Goal: Task Accomplishment & Management: Use online tool/utility

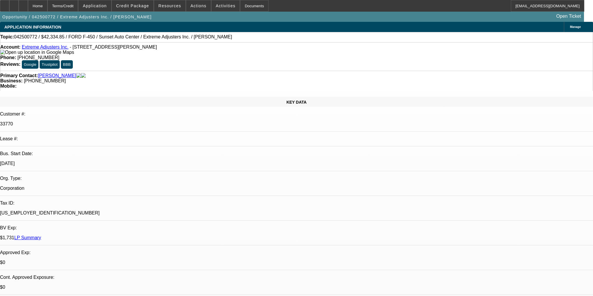
select select "0"
select select "2"
select select "0.1"
select select "4"
select select "0"
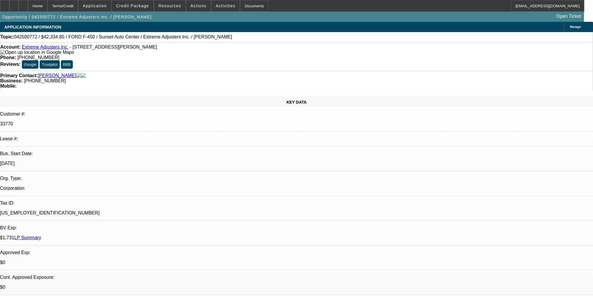
select select "2"
select select "0.1"
select select "4"
select select "0"
select select "2"
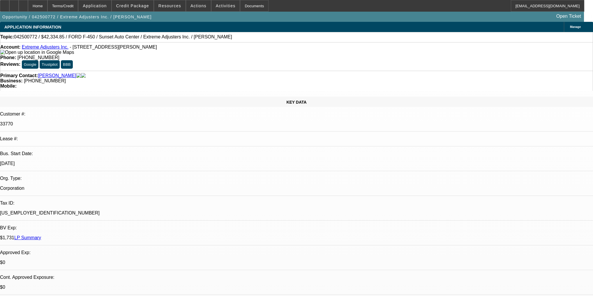
select select "0.1"
select select "4"
select select "0"
select select "2"
select select "0.1"
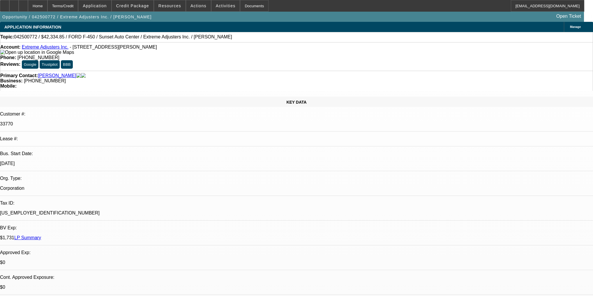
select select "4"
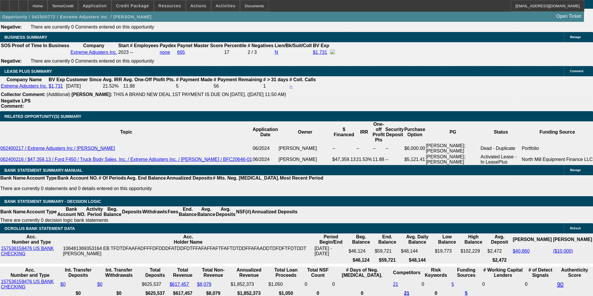
scroll to position [186, 0]
click at [470, 277] on div "APPLICATION INFORMATION Manage Topic: 042500772 / $42,334.85 / FORD F-450 / Sun…" at bounding box center [296, 258] width 593 height 2337
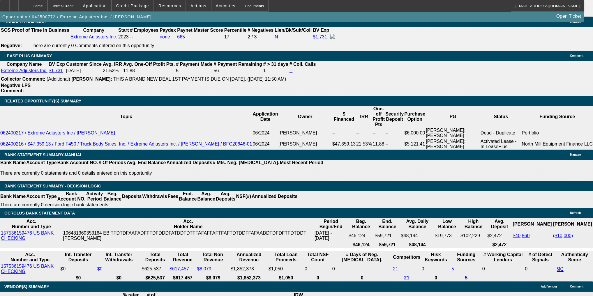
scroll to position [955, 0]
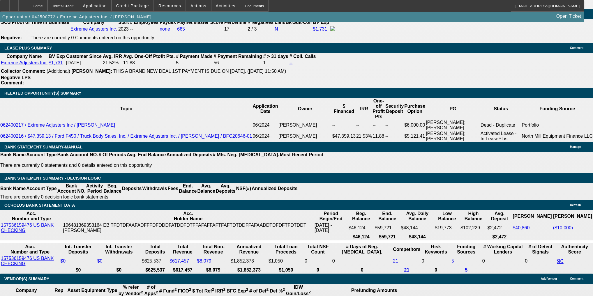
type input "4"
type input "UNKNOWN"
type input "48"
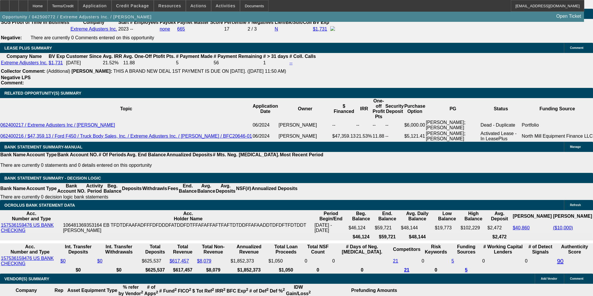
type input "$1,320.64"
type input "48"
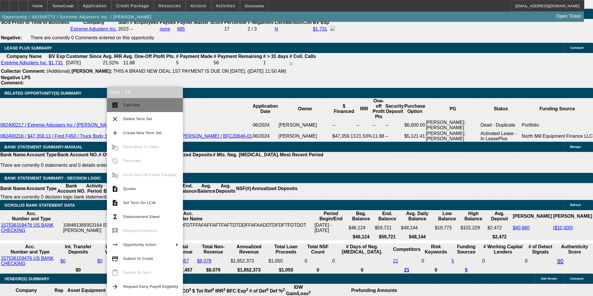
click at [127, 100] on button "calculate Calculate" at bounding box center [145, 105] width 76 height 14
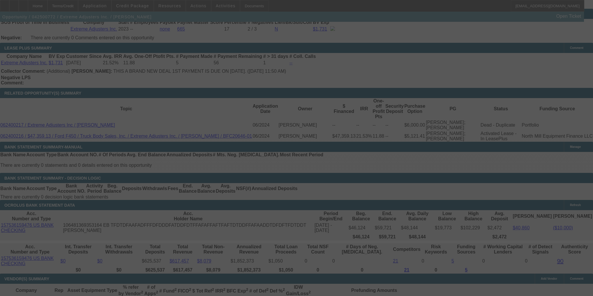
select select "0"
select select "2"
select select "0.1"
select select "4"
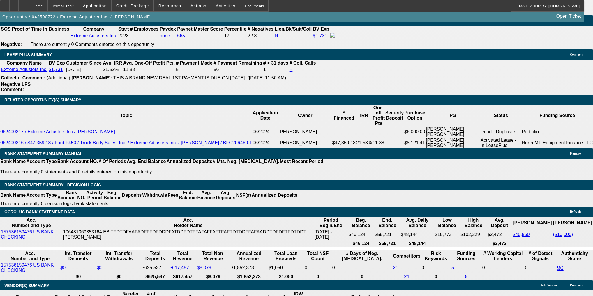
type input "1"
type input "UNKNOWN"
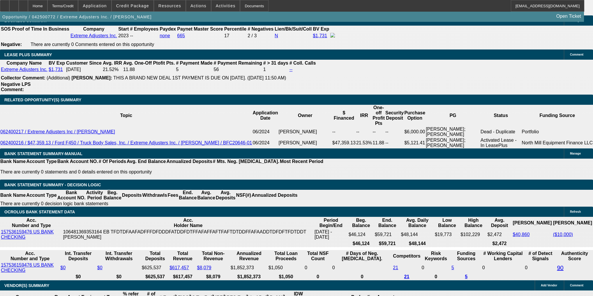
type input "1330"
type input "15.4"
type input "$1,330.00"
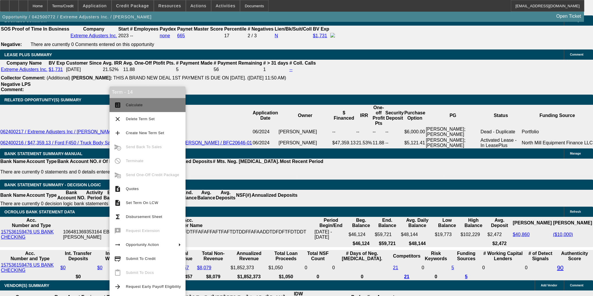
click at [128, 108] on span "Calculate" at bounding box center [153, 105] width 55 height 7
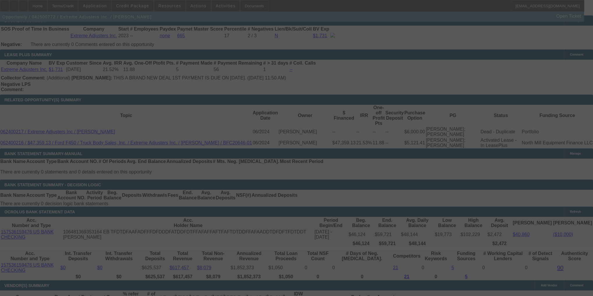
select select "0"
select select "2"
select select "0.1"
select select "4"
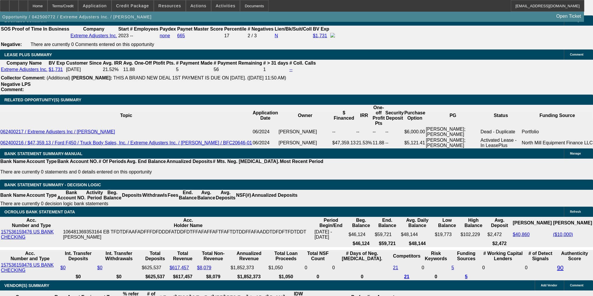
type input "1"
type input "UNKNOWN"
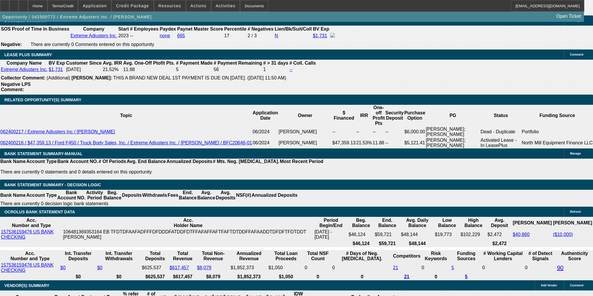
type input "1350"
type input "16.2"
type input "$1,350.00"
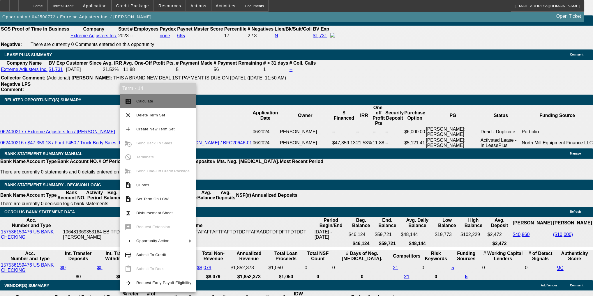
click at [137, 97] on button "calculate Calculate" at bounding box center [158, 101] width 76 height 14
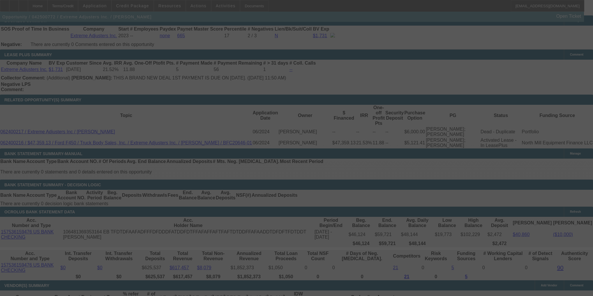
select select "0"
select select "2"
select select "0.1"
select select "4"
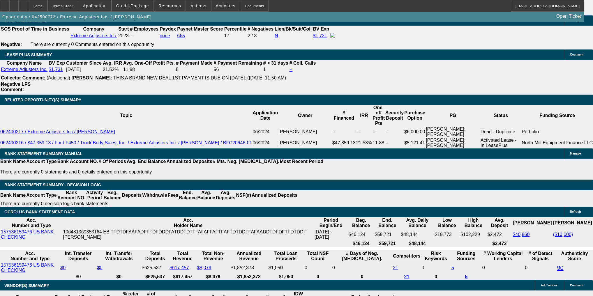
type input "1"
type input "UNKNOWN"
type input "1325"
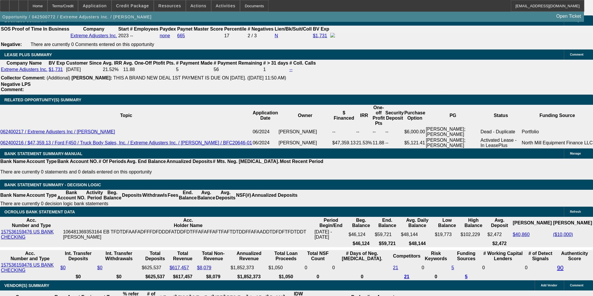
type input "15.2"
type input "$1,325.00"
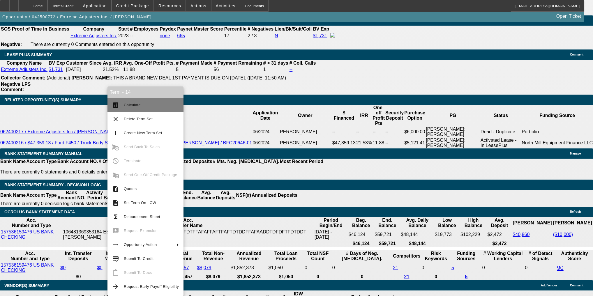
click at [114, 102] on mat-icon "calculate" at bounding box center [115, 105] width 7 height 7
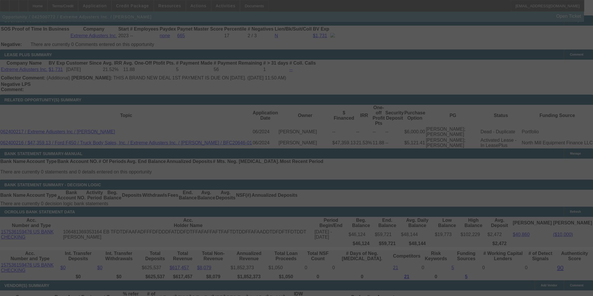
select select "0"
select select "2"
select select "0.1"
select select "4"
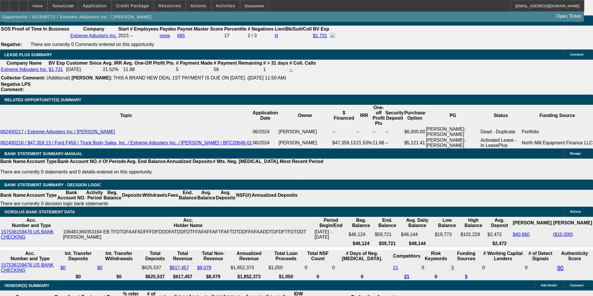
type input "1"
type input "UNKNOWN"
type input "1330"
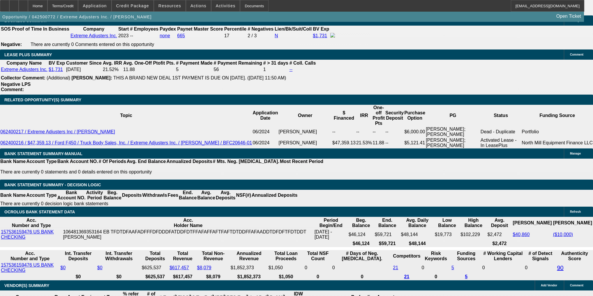
type input "15.4"
type input "$1,330.00"
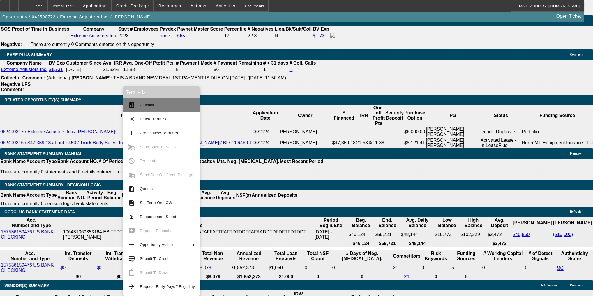
click at [133, 101] on button "calculate Calculate" at bounding box center [161, 105] width 76 height 14
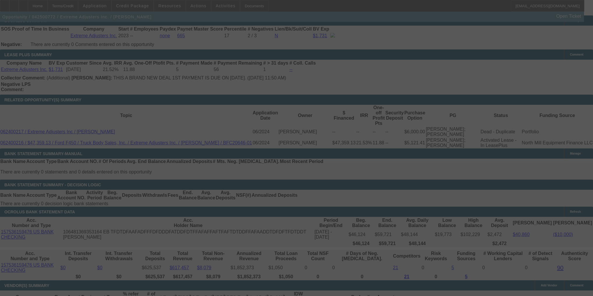
select select "0"
select select "2"
select select "0.1"
select select "4"
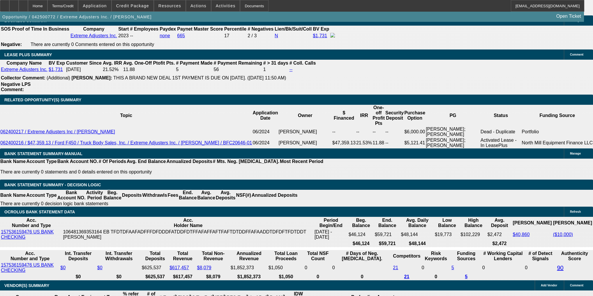
type input "1"
type input "UNKNOWN"
type input "1335"
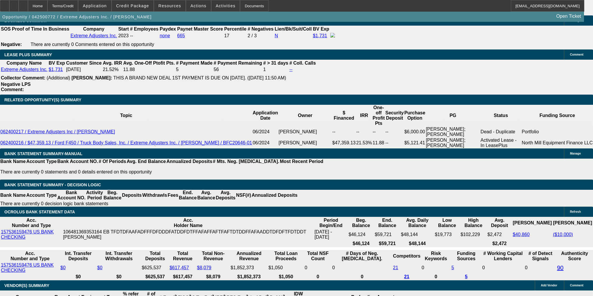
type input "15.6"
type input "$1,335.00"
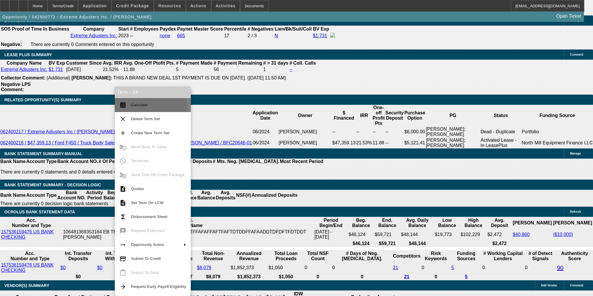
click at [121, 105] on mat-icon "calculate" at bounding box center [122, 105] width 7 height 7
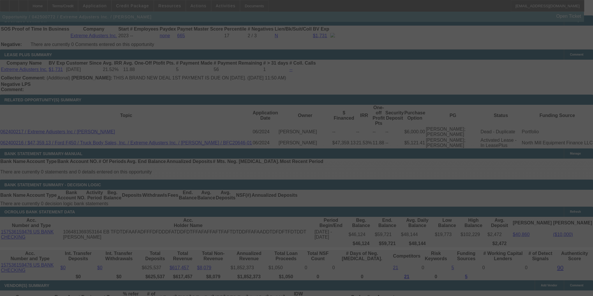
select select "0"
select select "2"
select select "0.1"
select select "4"
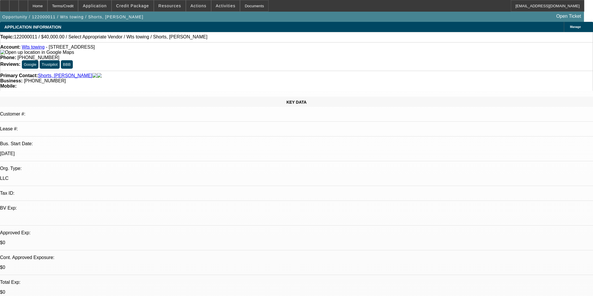
select select "0"
select select "2"
select select "0.1"
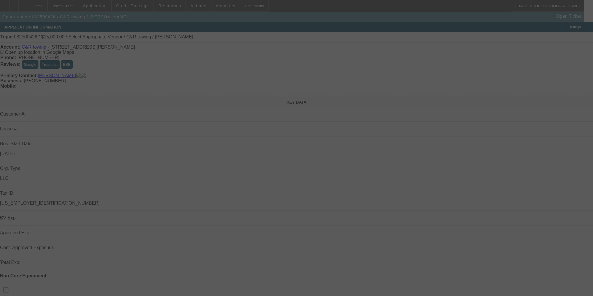
select select "0"
select select "2"
select select "0.1"
select select "4"
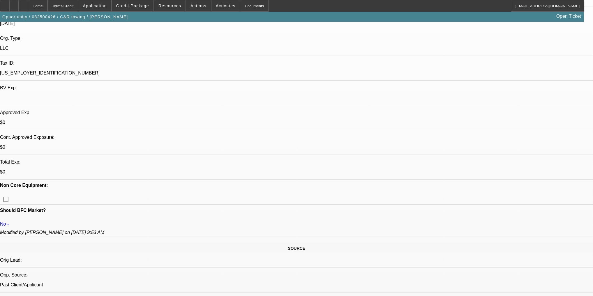
scroll to position [116, 0]
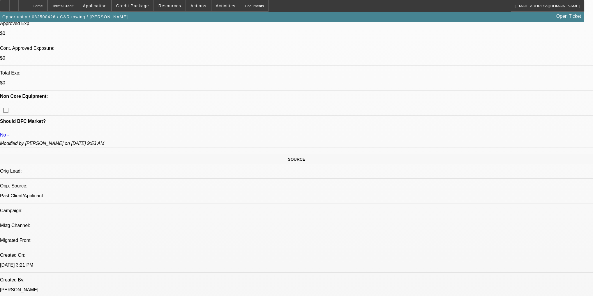
scroll to position [233, 0]
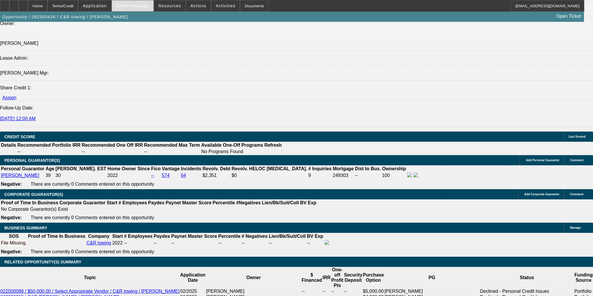
scroll to position [699, 0]
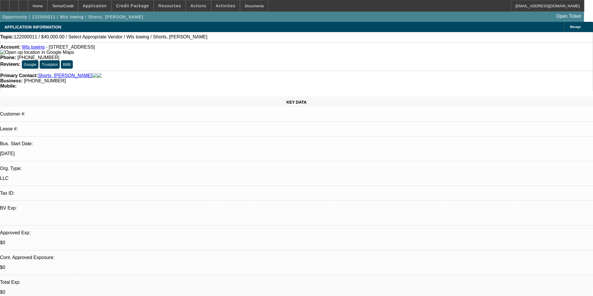
select select "0"
select select "2"
select select "0.1"
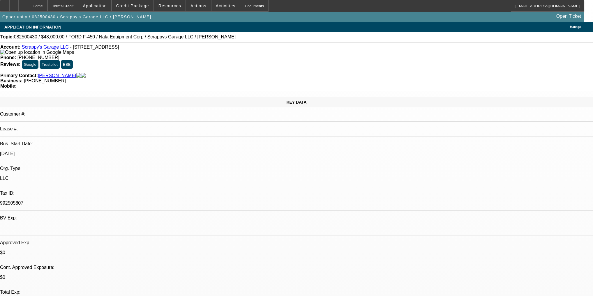
select select "0.2"
select select "2"
select select "0.1"
select select "0"
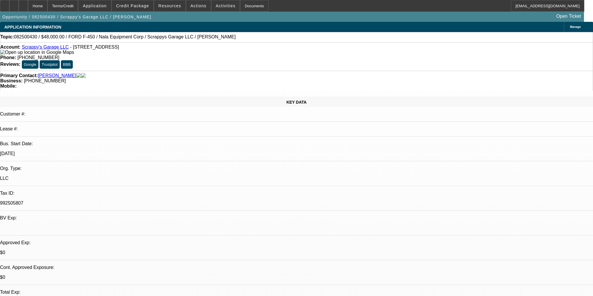
select select "0"
select select "0.1"
select select "1"
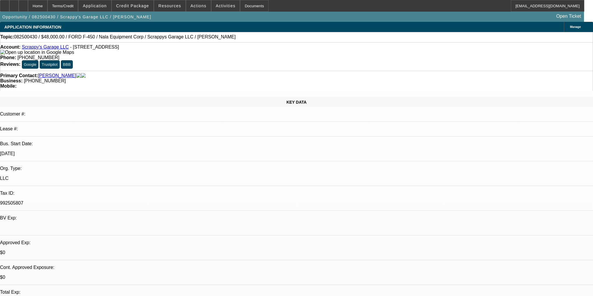
select select "2"
select select "4"
select select "1"
select select "6"
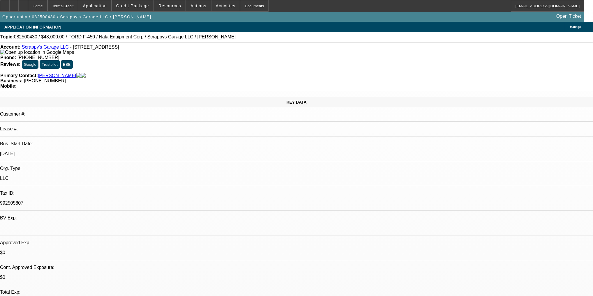
select select "1"
select select "2"
select select "4"
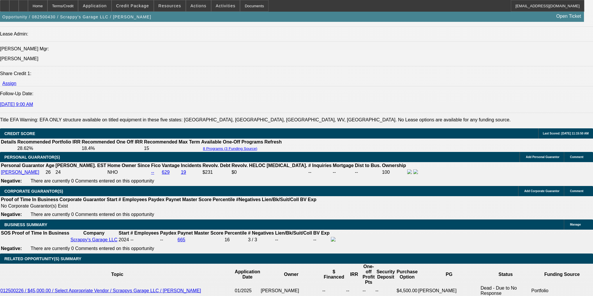
scroll to position [792, 0]
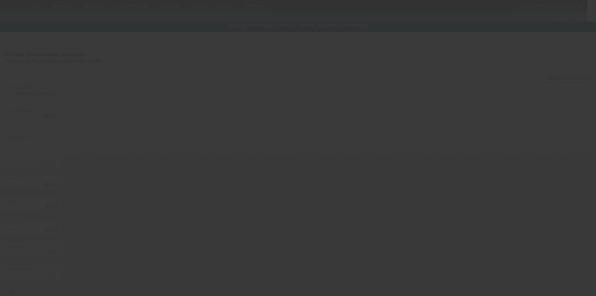
type input "$60,000.00"
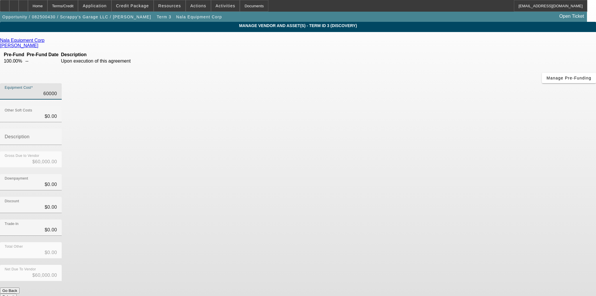
click at [57, 90] on input "60000" at bounding box center [31, 93] width 52 height 7
type input "6"
type input "$6.00"
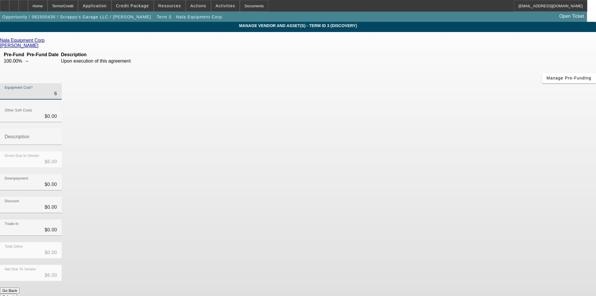
type input "68"
type input "$68.00"
type input "680"
type input "$680.00"
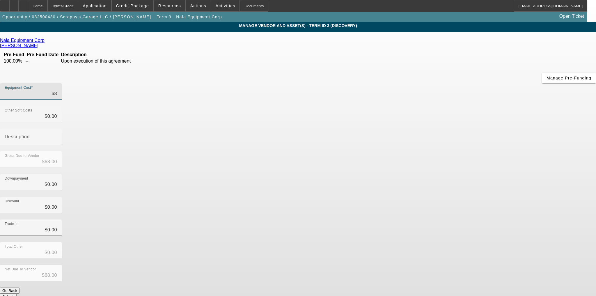
type input "$680.00"
type input "6800"
type input "$6,800.00"
type input "68000"
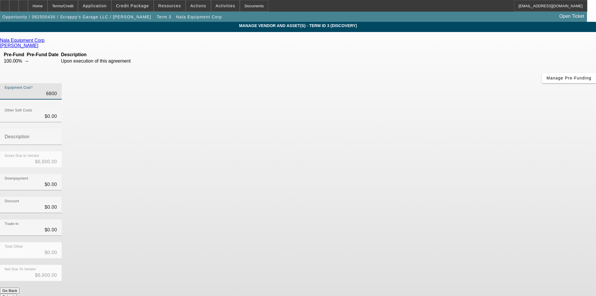
type input "$68,000.00"
type input "$0.00"
click at [17, 294] on button "Submit" at bounding box center [8, 297] width 17 height 6
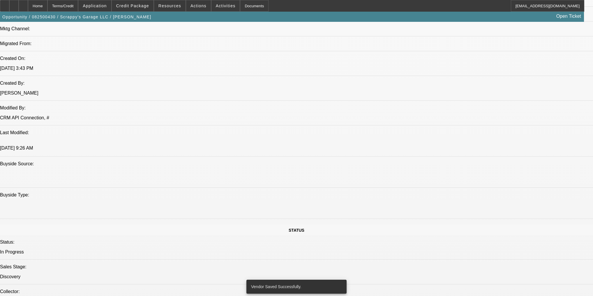
select select "0.2"
select select "2"
select select "0.1"
select select "4"
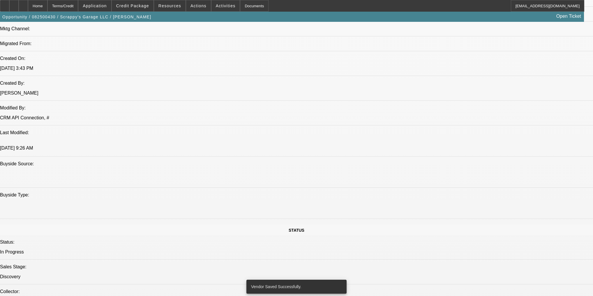
select select "0"
select select "6"
select select "0"
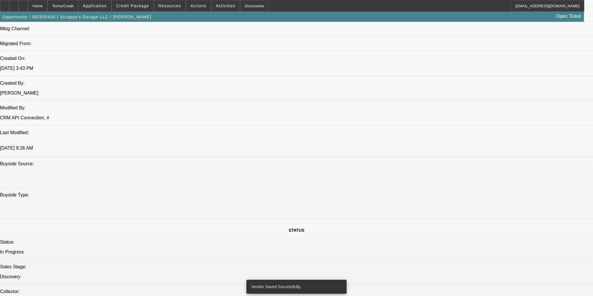
select select "0"
select select "2"
select select "0.1"
select select "4"
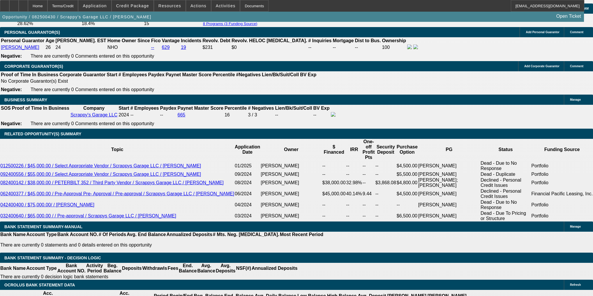
scroll to position [859, 0]
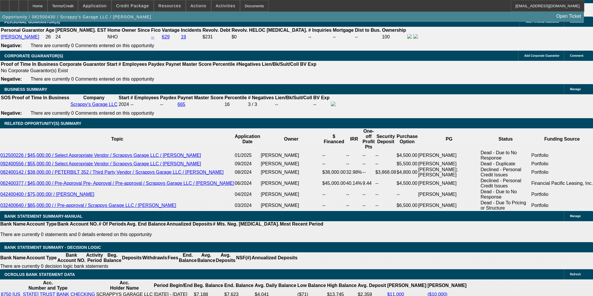
type input "3"
type input "UNKNOWN"
type input "$19,201.25"
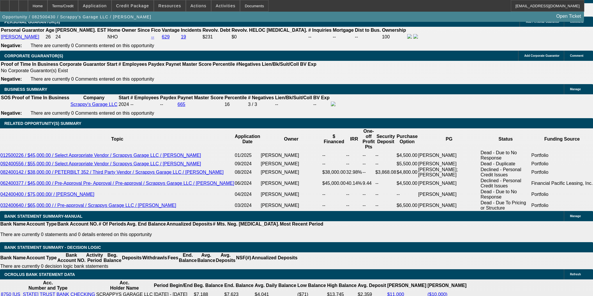
type input "36"
type input "$38,402.50"
type input "$2,460.84"
type input "$4,921.68"
type input "36"
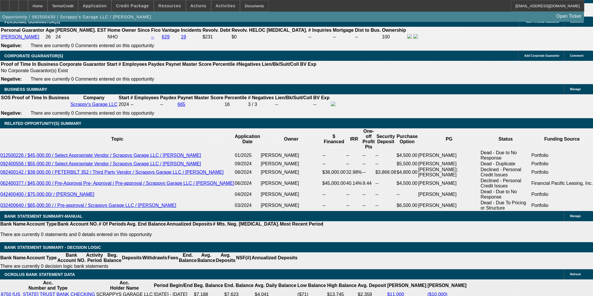
type input "$27,000.00"
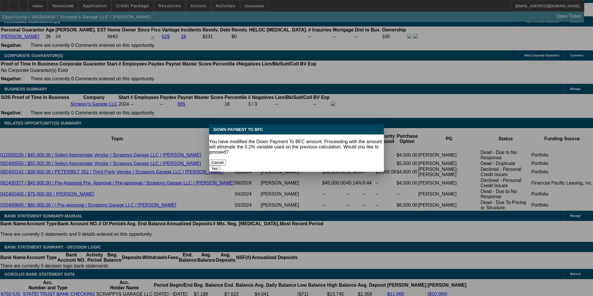
click at [220, 166] on button "Yes" at bounding box center [214, 169] width 11 height 6
select select "0"
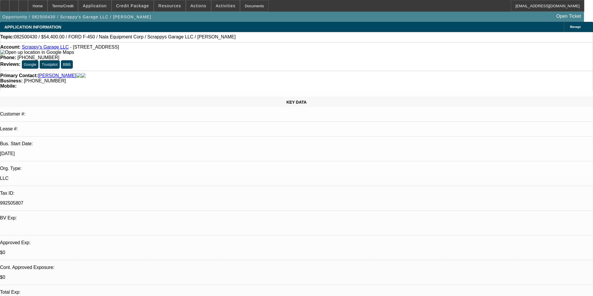
scroll to position [859, 0]
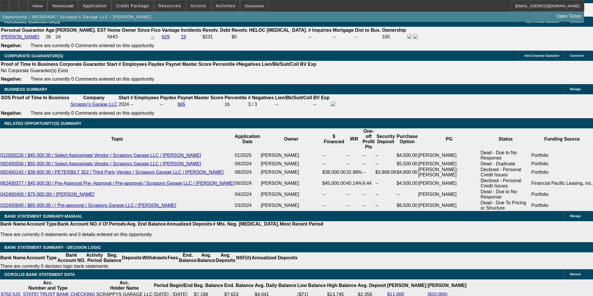
type input "$1,854.68"
type input "$3,709.36"
type input "4"
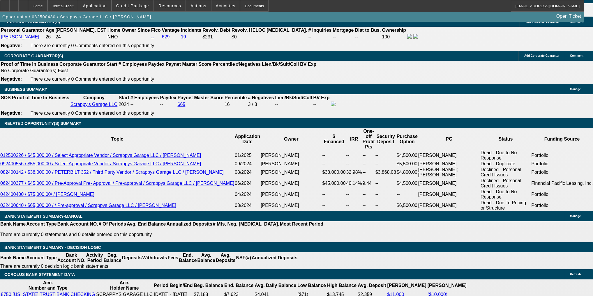
type input "$1,210.48"
type input "$2,420.96"
type input "40"
type input "$1,972.52"
type input "$3,945.04"
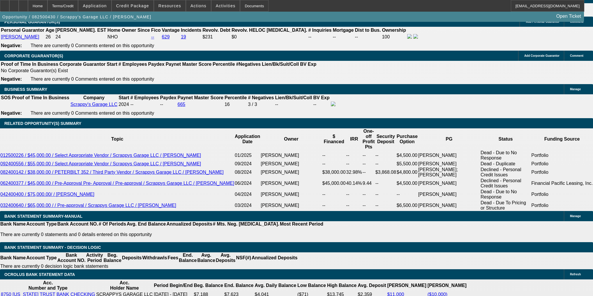
type input "40"
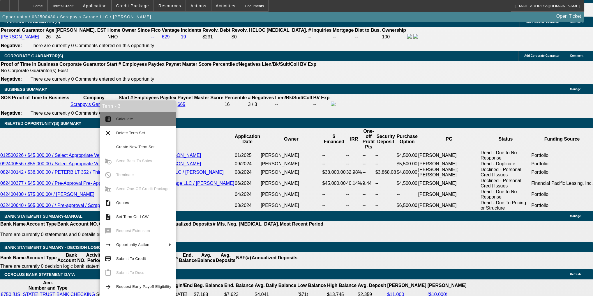
click at [113, 112] on button "calculate Calculate" at bounding box center [138, 119] width 76 height 14
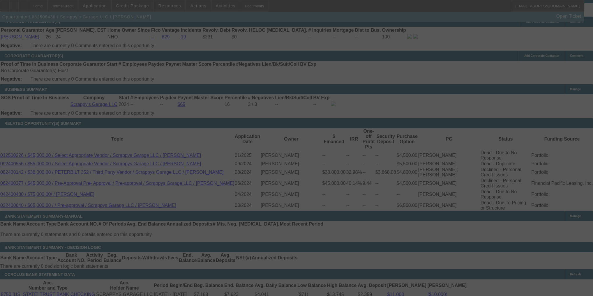
select select "0"
select select "2"
select select "0.1"
select select "4"
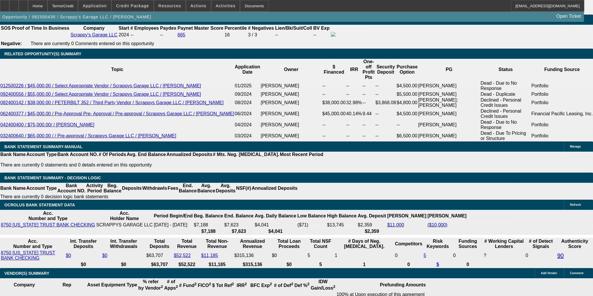
scroll to position [928, 0]
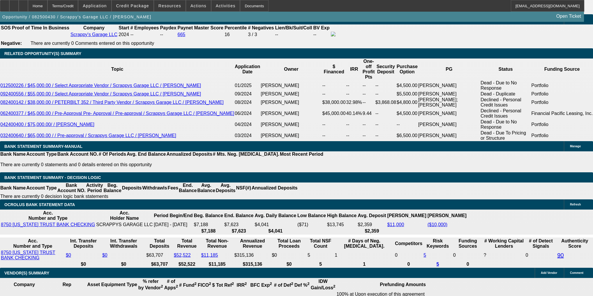
type input "UNKNOWN"
type input "2"
type input "$43,061.20"
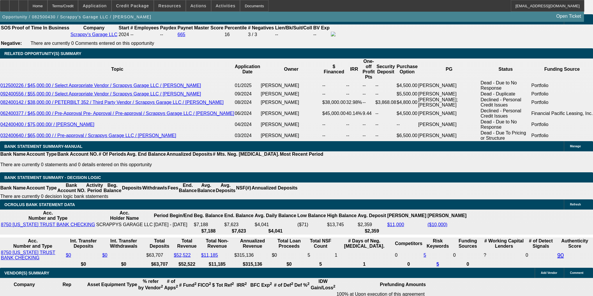
type input "$21,530.60"
type input "24"
type input "$5,017.40"
type input "$2,508.70"
type input "24"
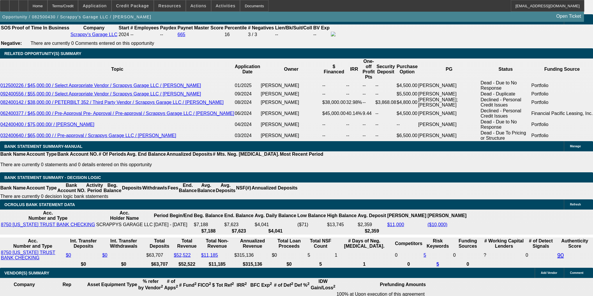
type input "1"
type input "$2.00"
type input "1975"
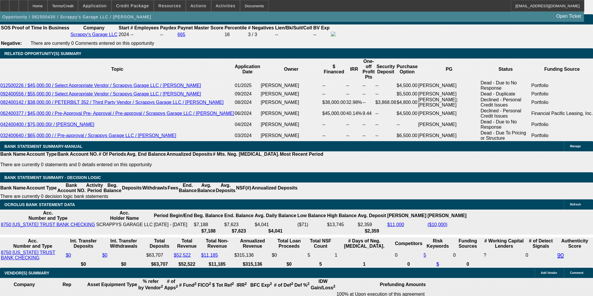
type input "$3,950.00"
type input "14.3"
type input "$1,975.00"
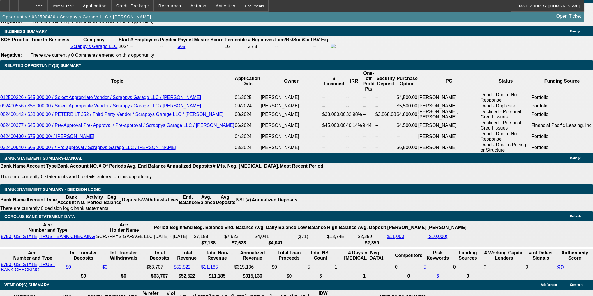
scroll to position [905, 0]
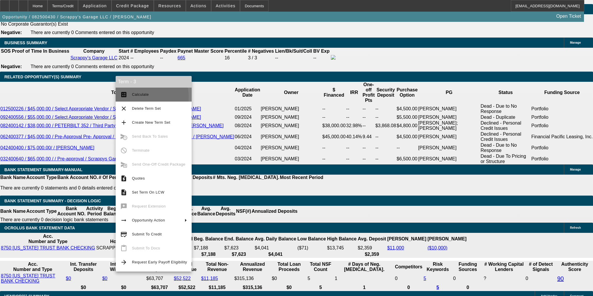
click at [130, 97] on button "calculate Calculate" at bounding box center [154, 95] width 76 height 14
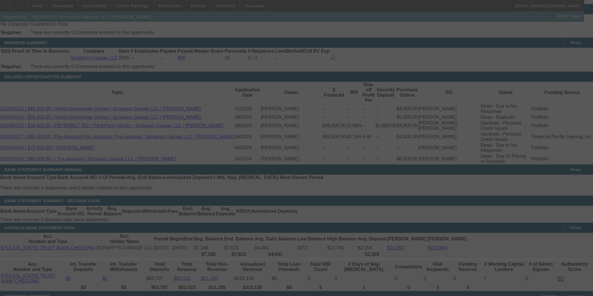
select select "0"
select select "2"
select select "0.1"
select select "4"
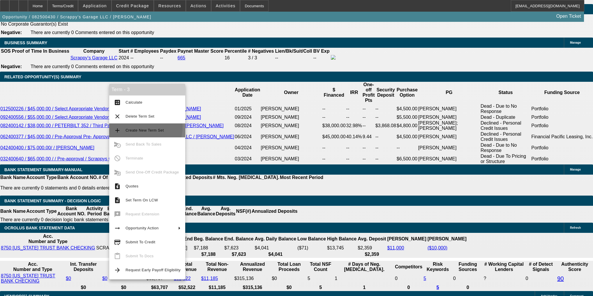
click at [133, 127] on button "add Create New Term Set" at bounding box center [147, 130] width 76 height 14
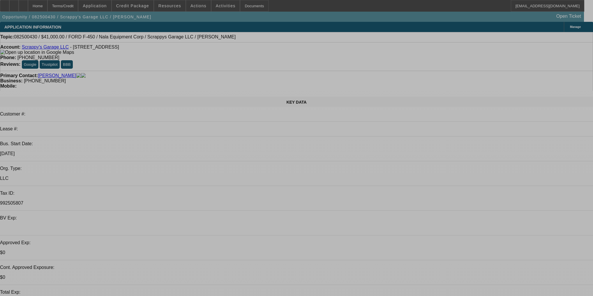
select select "0"
select select "2"
select select "0.1"
select select "4"
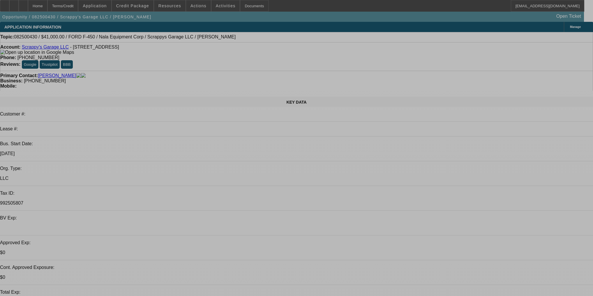
select select "0"
select select "2"
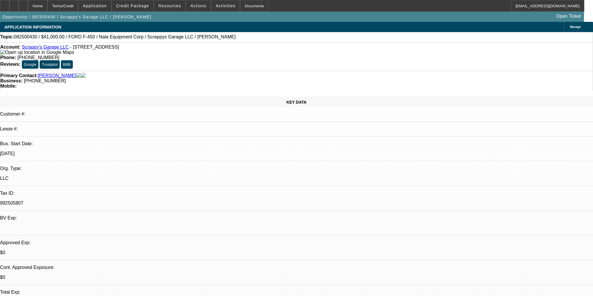
select select "2"
select select "0.1"
select select "4"
select select "0"
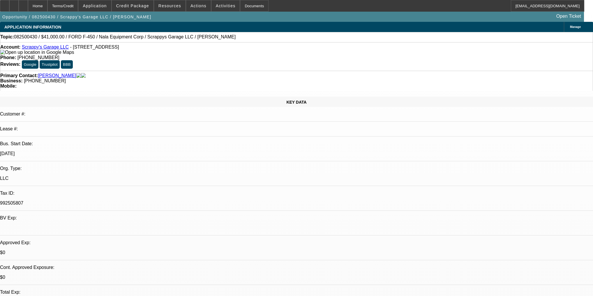
select select "0"
select select "6"
select select "0"
select select "2"
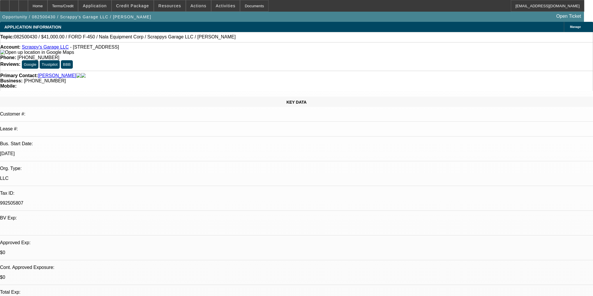
select select "0.1"
select select "4"
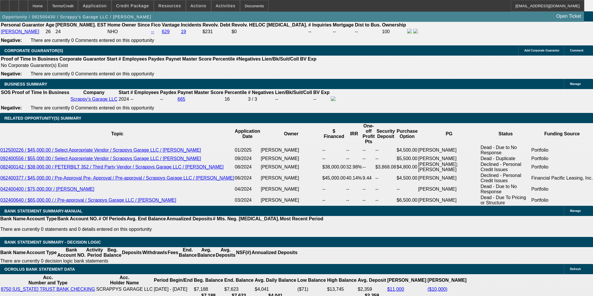
scroll to position [885, 0]
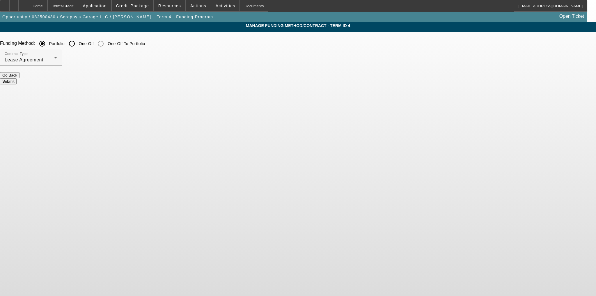
click at [78, 44] on input "One-Off" at bounding box center [72, 44] width 12 height 12
radio input "true"
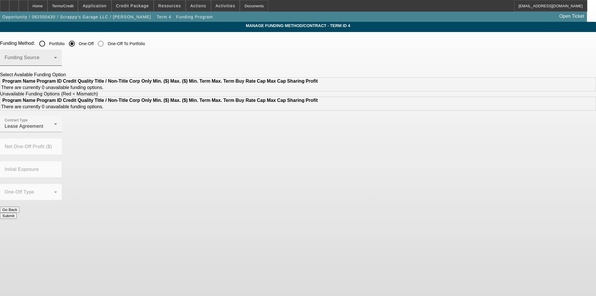
click at [54, 59] on span at bounding box center [29, 59] width 49 height 7
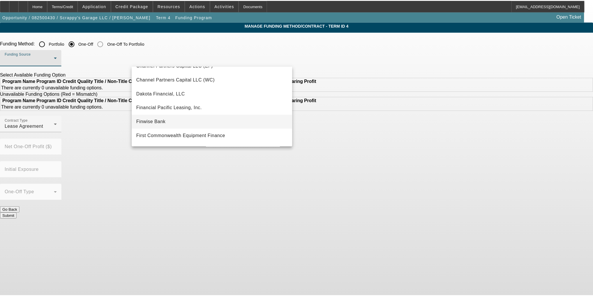
scroll to position [23, 0]
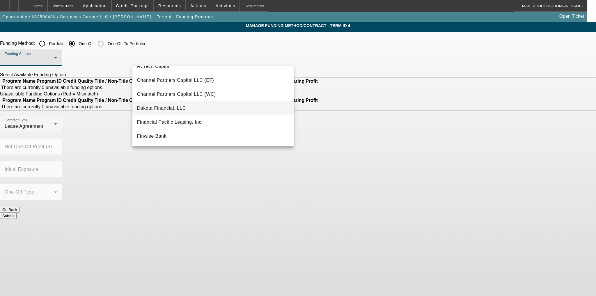
click at [198, 107] on mat-option "Dakota Financial, LLC" at bounding box center [212, 108] width 161 height 14
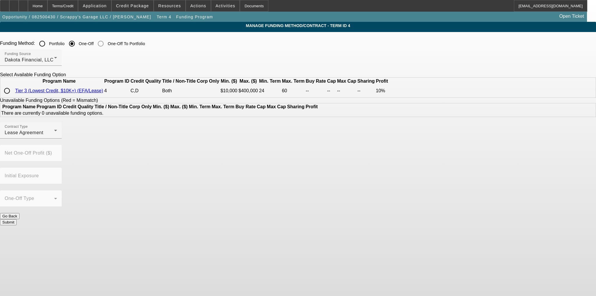
click at [13, 97] on input "radio" at bounding box center [7, 91] width 12 height 12
radio input "true"
click at [17, 242] on button "Submit" at bounding box center [8, 245] width 17 height 6
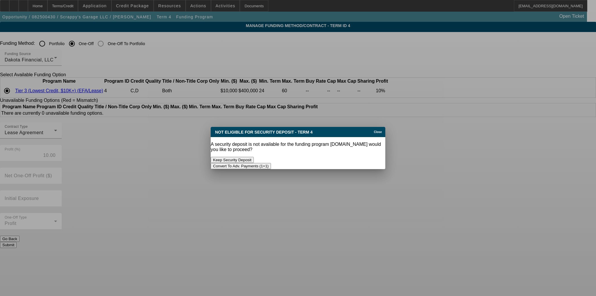
click at [323, 163] on div "Convert To Adv. Payments (1+1)" at bounding box center [298, 166] width 175 height 6
click at [271, 163] on button "Convert To Adv. Payments (1+1)" at bounding box center [241, 166] width 60 height 6
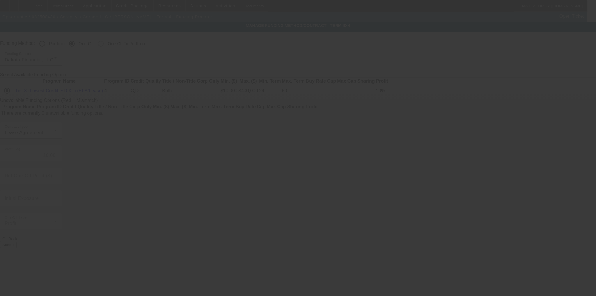
radio input "true"
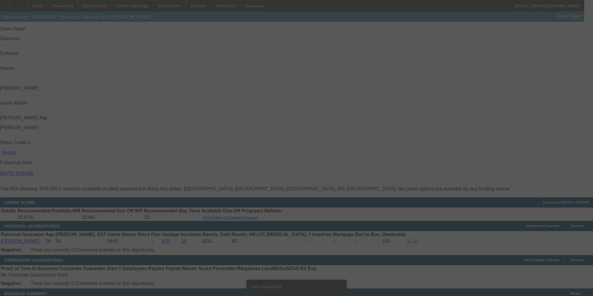
scroll to position [735, 0]
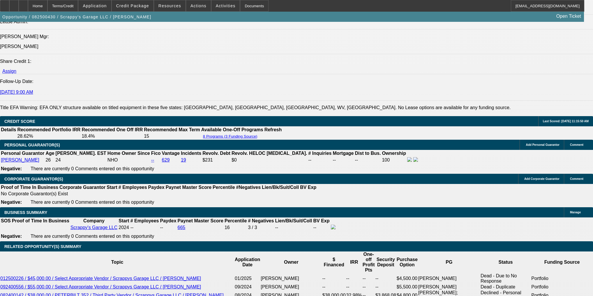
select select "0"
select select "0.1"
select select "4"
select select "0"
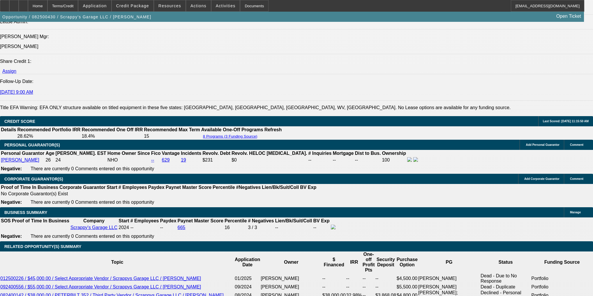
select select "2"
select select "0.1"
select select "4"
select select "0"
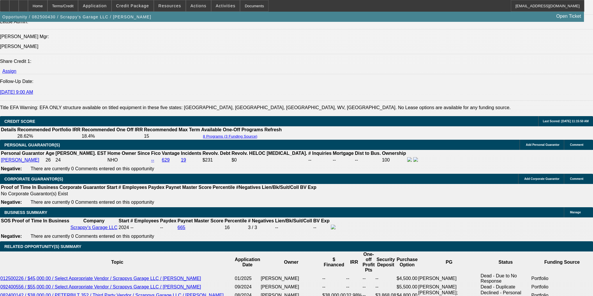
select select "0"
select select "6"
select select "0"
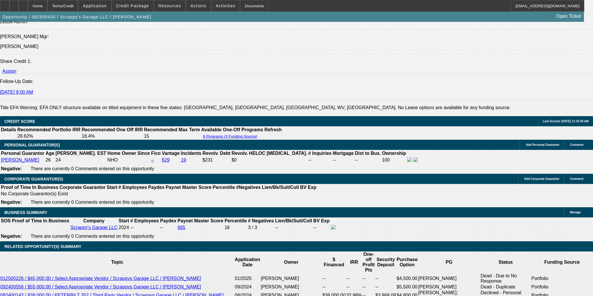
select select "2"
select select "0.1"
select select "4"
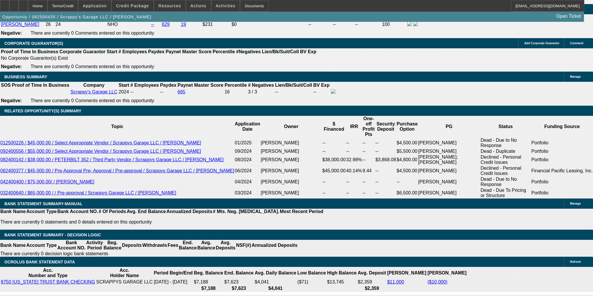
scroll to position [894, 0]
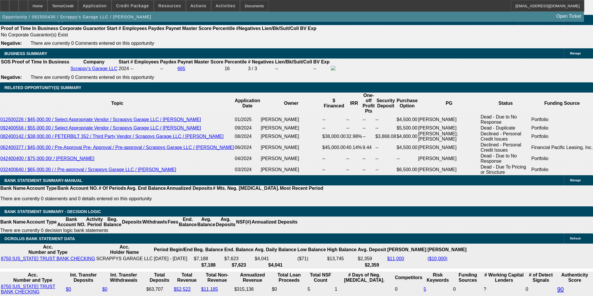
type input "3"
type input "UNKNOWN"
type input "$13,994.46"
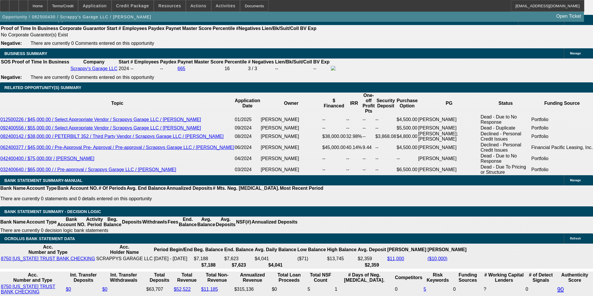
type input "36"
type input "$1,407.94"
type input "36"
type input "4"
type input "$1,210.48"
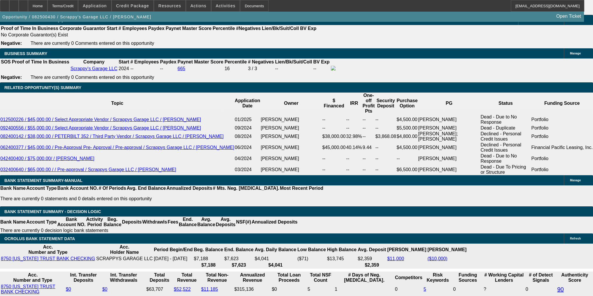
type input "40"
type input "$1,972.52"
type input "40"
type input "$0.00"
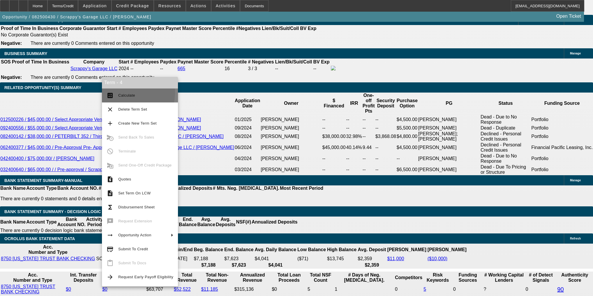
click at [112, 91] on button "calculate Calculate" at bounding box center [140, 96] width 76 height 14
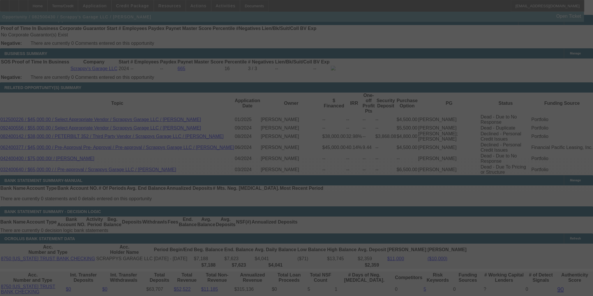
select select "0"
select select "0.1"
select select "4"
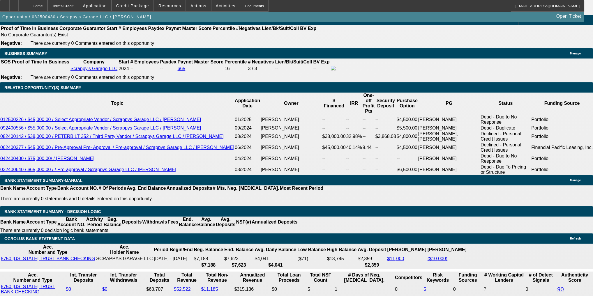
select select "0.2"
type input "$13,600.00"
type input "UNKNOWN"
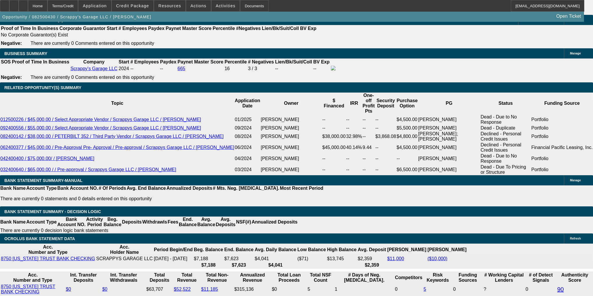
type input "$2,620.49"
type input "$5,240.98"
select select "2"
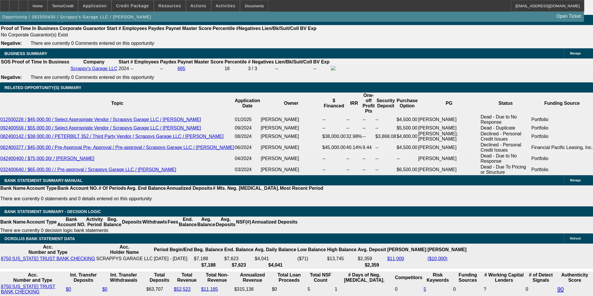
type input "UNKNOWN"
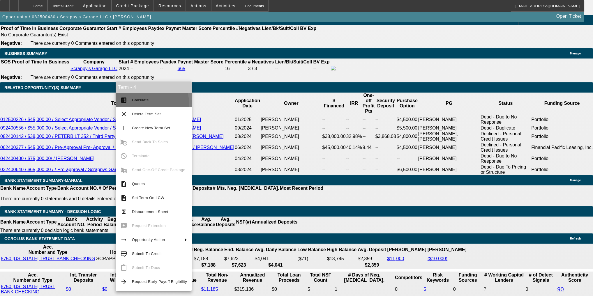
click at [136, 103] on span "Calculate" at bounding box center [159, 100] width 55 height 7
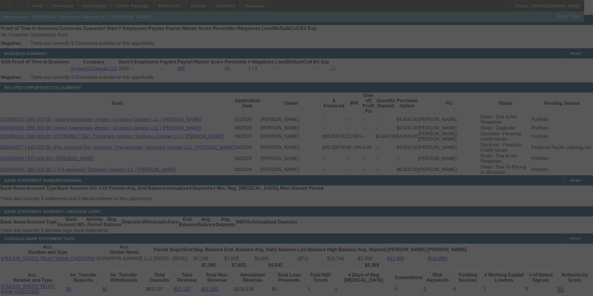
select select "0"
select select "2"
select select "0.1"
select select "4"
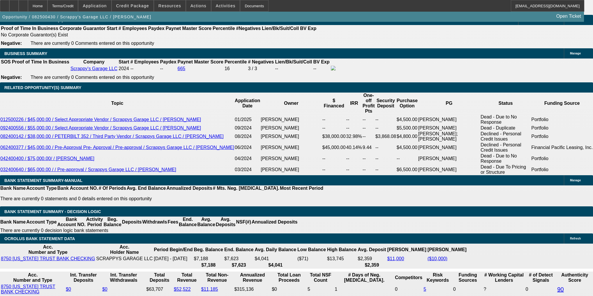
type input "$20,000.00"
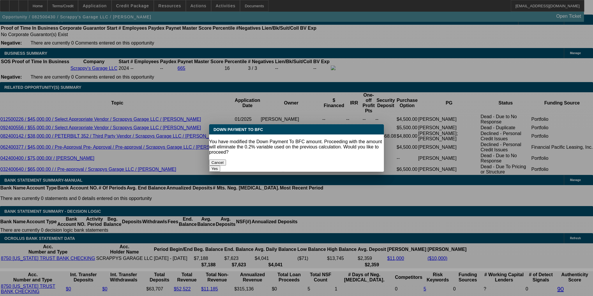
click at [220, 166] on button "Yes" at bounding box center [214, 169] width 11 height 6
select select "0"
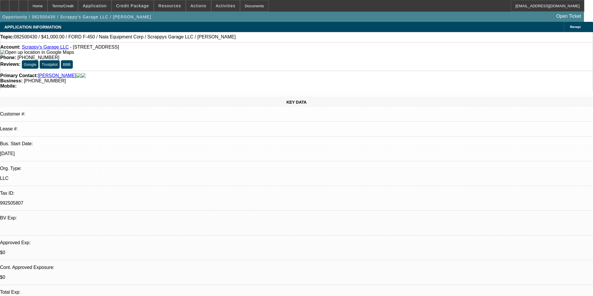
scroll to position [894, 0]
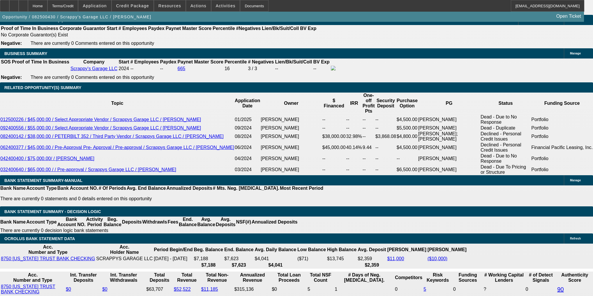
type input "$2,312.20"
type input "$4,624.40"
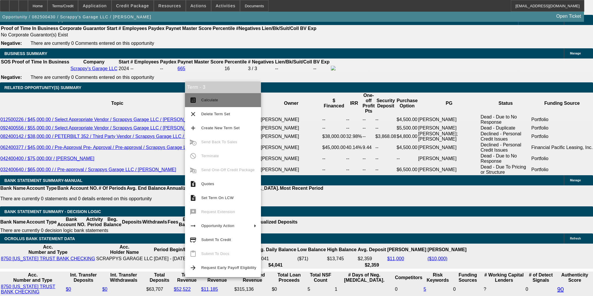
click at [196, 99] on mat-icon "calculate" at bounding box center [193, 100] width 7 height 7
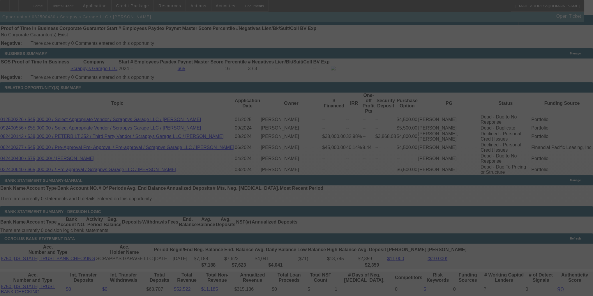
select select "0"
select select "2"
select select "0.1"
select select "4"
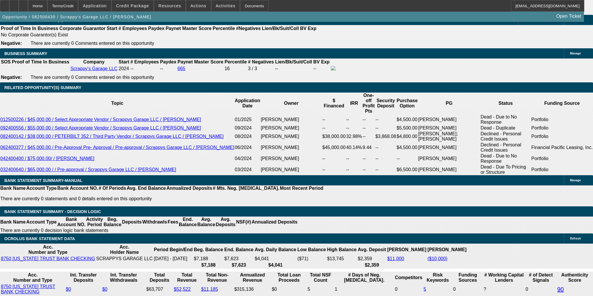
select select "0.2"
type input "$13,600.00"
type input "UNKNOWN"
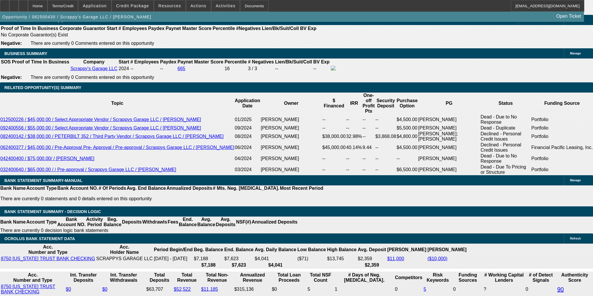
type input "$2,620.49"
type input "$5,240.98"
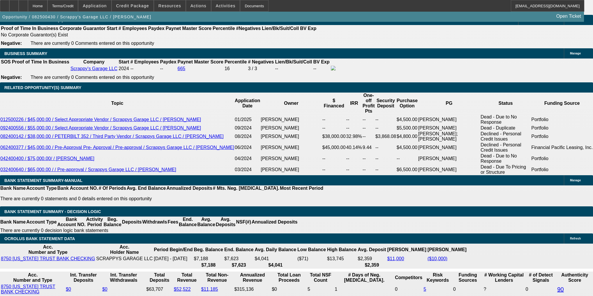
type input "$17,000.00"
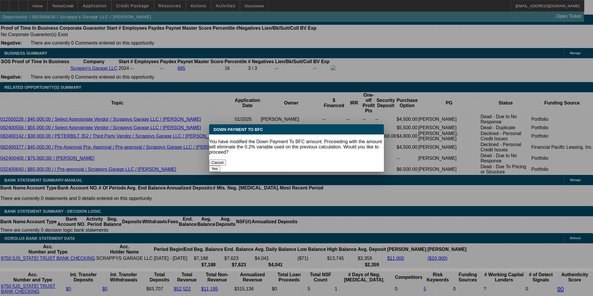
scroll to position [0, 0]
click at [220, 166] on button "Yes" at bounding box center [214, 169] width 11 height 6
select select "0"
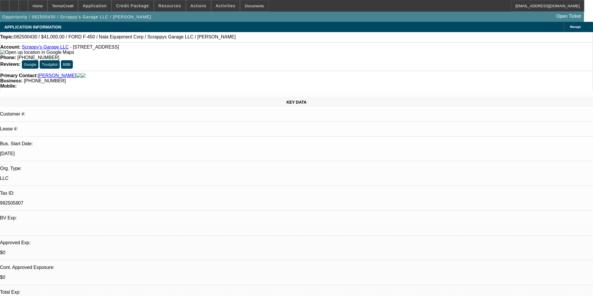
scroll to position [894, 0]
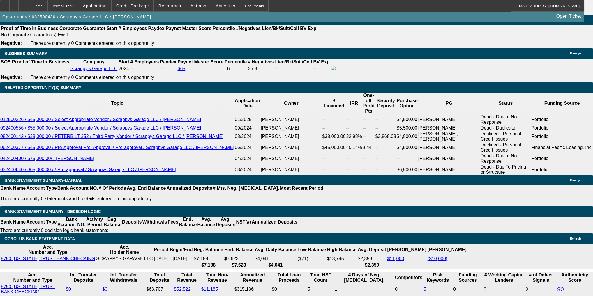
type input "$2,456.71"
type input "$4,913.42"
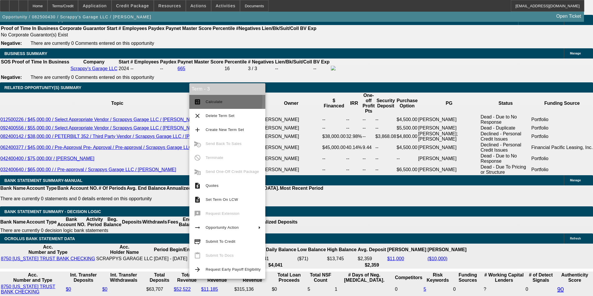
click at [205, 100] on button "calculate Calculate" at bounding box center [227, 102] width 76 height 14
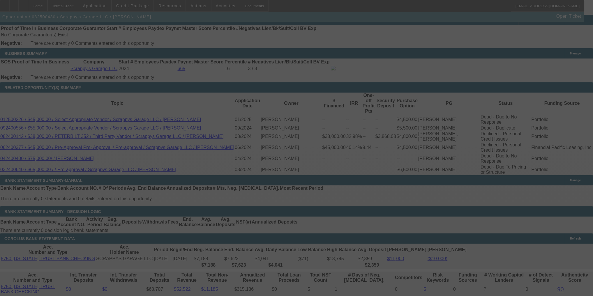
select select "0"
select select "2"
select select "0.1"
select select "4"
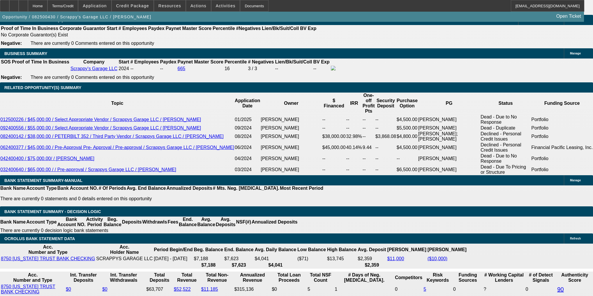
type input "2"
type input "$4.00"
type input "UNKNOWN"
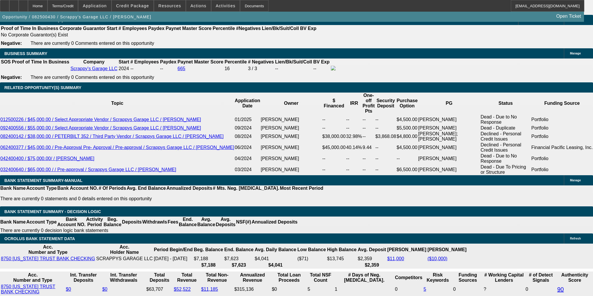
type input "2500"
type input "$5,000.00"
type input "16.1"
type input "$2,500.00"
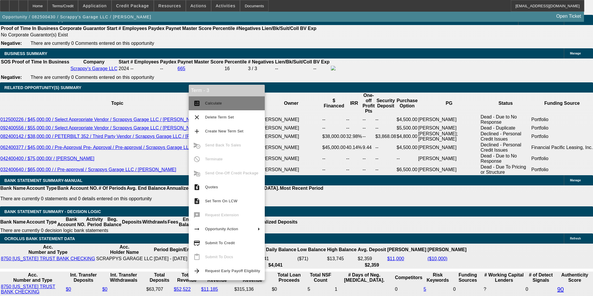
click at [205, 99] on button "calculate Calculate" at bounding box center [227, 103] width 76 height 14
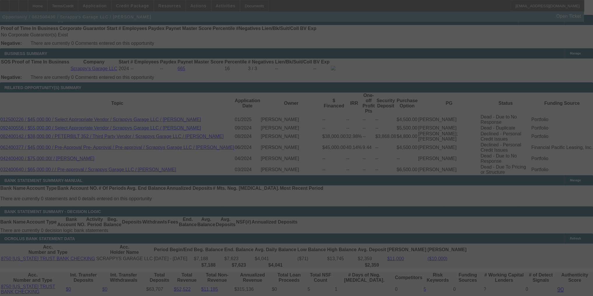
select select "0"
select select "2"
select select "0.1"
select select "4"
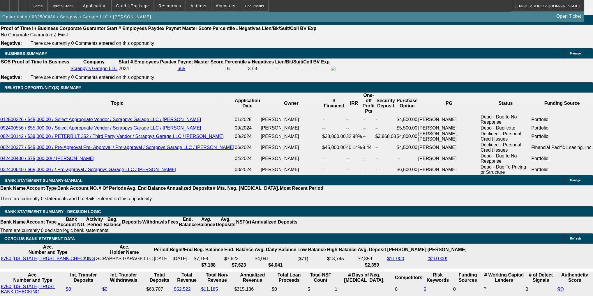
select select "0.2"
type input "$13,600.00"
type input "UNKNOWN"
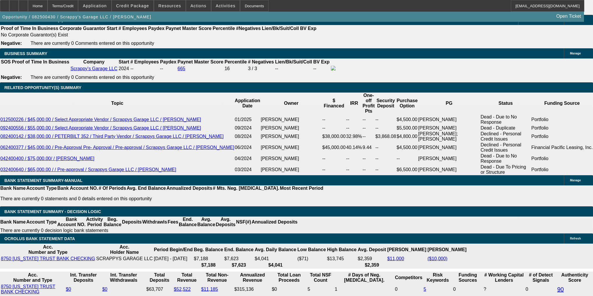
type input "20"
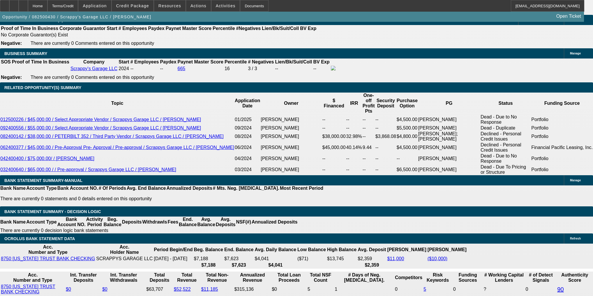
type input "$40.00"
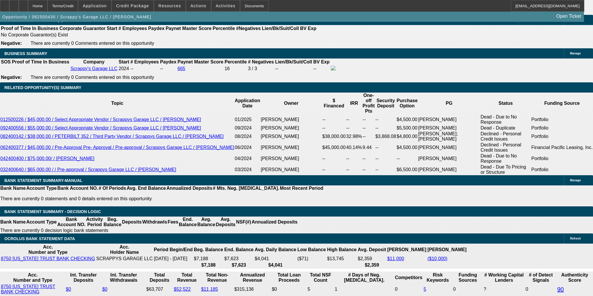
type input "$2,500.00"
type input "16.1"
type input "$5,000.00"
select select "0.1"
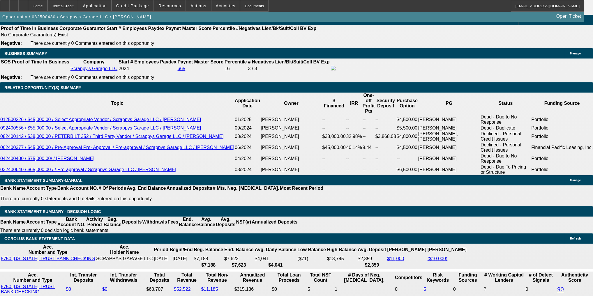
type input "$6,800.00"
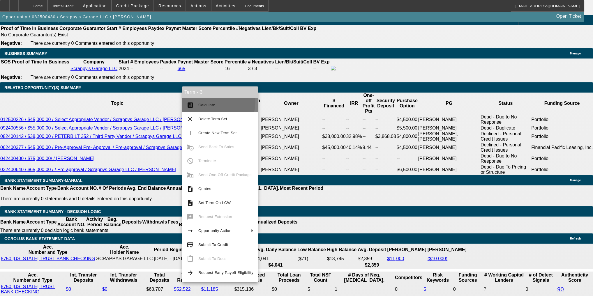
click at [189, 100] on button "calculate Calculate" at bounding box center [220, 105] width 76 height 14
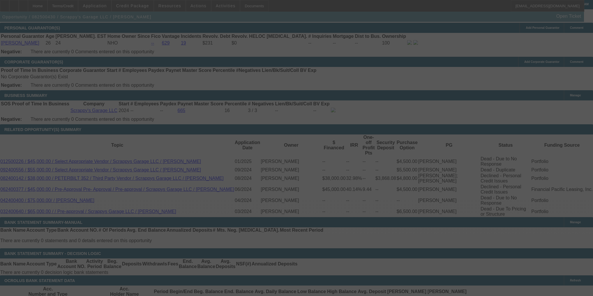
scroll to position [848, 0]
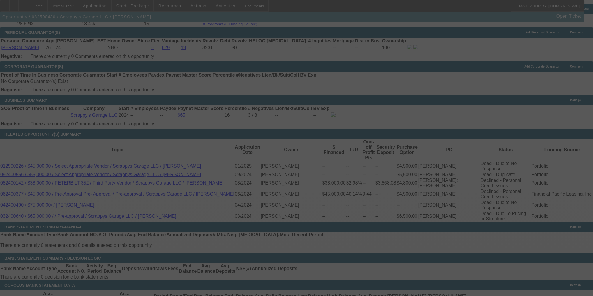
select select "0"
select select "2"
select select "0.1"
select select "4"
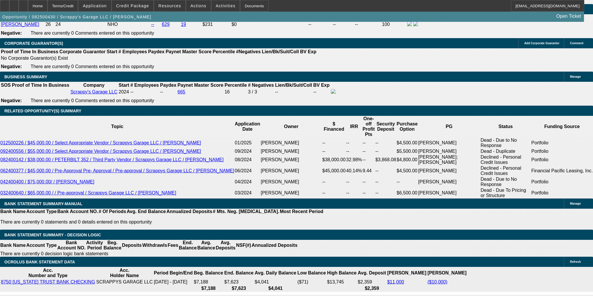
scroll to position [894, 0]
